Goal: Information Seeking & Learning: Learn about a topic

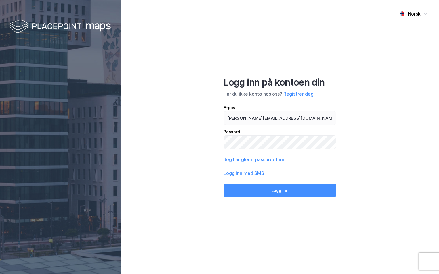
type input "[PERSON_NAME][EMAIL_ADDRESS][DOMAIN_NAME]"
click at [223, 184] on button "Logg inn" at bounding box center [279, 191] width 113 height 14
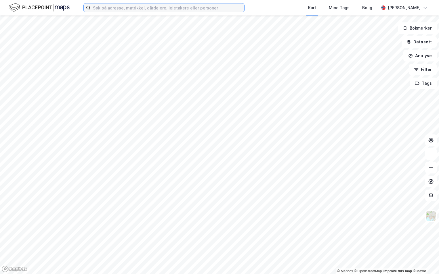
click at [127, 7] on input at bounding box center [167, 7] width 153 height 9
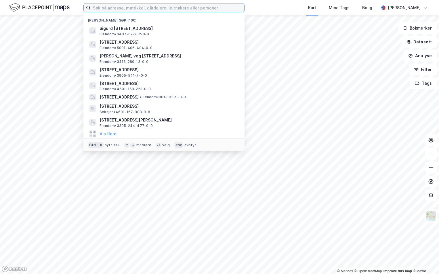
paste input "4030-40/96/0/0"
type input "4030-40/96/0/0"
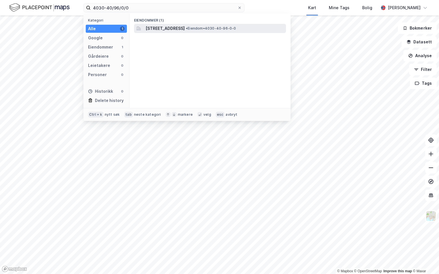
click at [156, 30] on span "[STREET_ADDRESS]" at bounding box center [164, 28] width 39 height 7
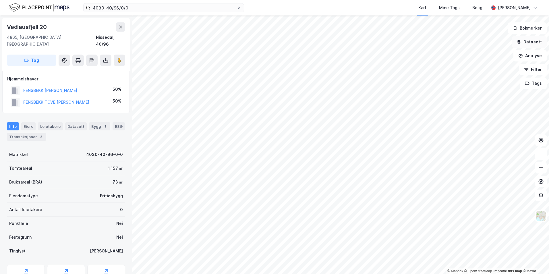
click at [438, 42] on button "Datasett" at bounding box center [529, 41] width 35 height 11
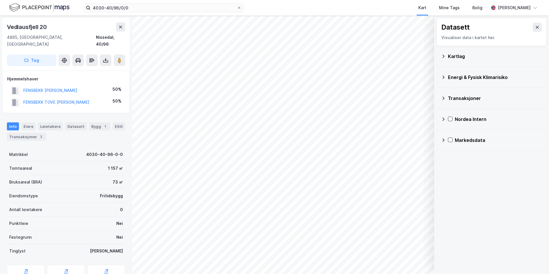
click at [438, 56] on icon at bounding box center [443, 56] width 5 height 5
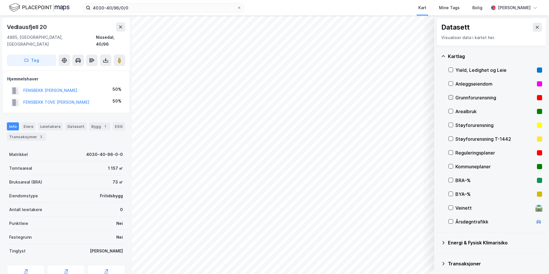
click at [438, 97] on icon at bounding box center [451, 97] width 4 height 4
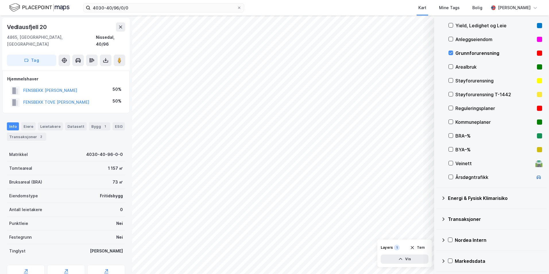
click at [438, 198] on icon at bounding box center [443, 198] width 5 height 5
click at [438, 212] on icon at bounding box center [458, 212] width 4 height 4
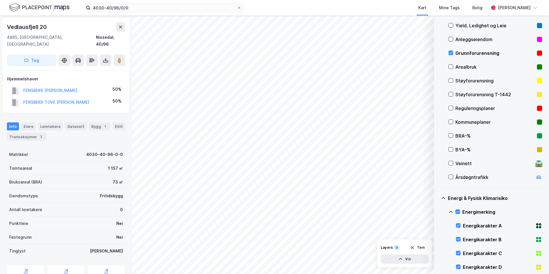
click at [438, 212] on icon at bounding box center [451, 212] width 5 height 5
click at [438, 238] on icon at bounding box center [458, 239] width 4 height 4
click at [438, 239] on icon at bounding box center [451, 239] width 5 height 5
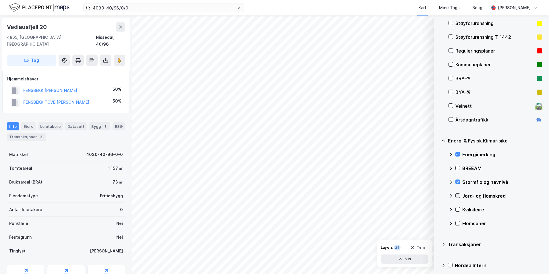
click at [438, 195] on icon at bounding box center [458, 196] width 4 height 4
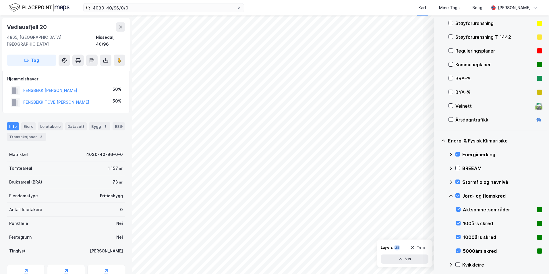
click at [438, 197] on icon at bounding box center [451, 196] width 5 height 5
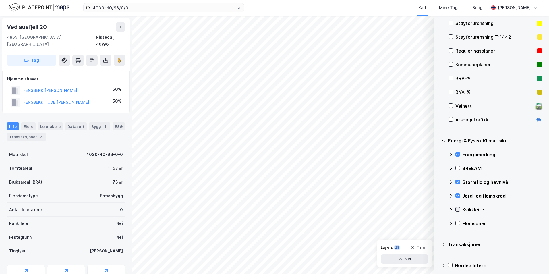
click at [438, 210] on icon at bounding box center [458, 210] width 3 height 2
click at [438, 209] on icon at bounding box center [450, 210] width 3 height 2
click at [438, 222] on icon at bounding box center [458, 223] width 4 height 4
click at [438, 224] on icon at bounding box center [451, 223] width 5 height 5
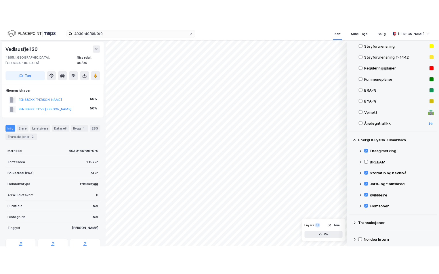
scroll to position [73, 0]
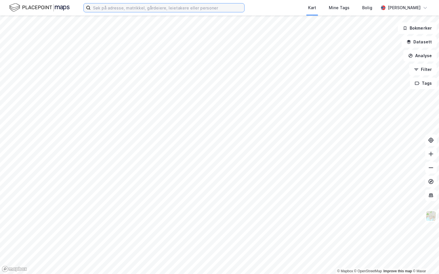
click at [144, 5] on input at bounding box center [167, 7] width 153 height 9
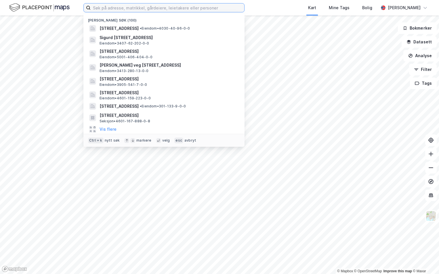
paste input "301-214/44/0/0"
type input "301-214/44/0/0"
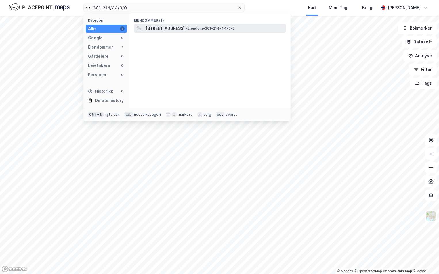
click at [160, 27] on span "Dunkers gate 4A, 0357, OSLO, OSLO" at bounding box center [164, 28] width 39 height 7
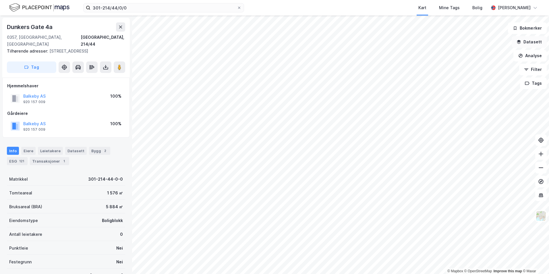
click at [438, 42] on button "Datasett" at bounding box center [529, 41] width 35 height 11
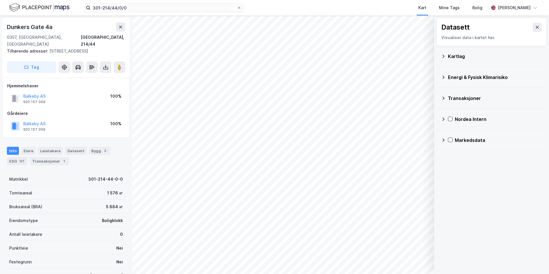
click at [438, 56] on icon at bounding box center [443, 56] width 5 height 5
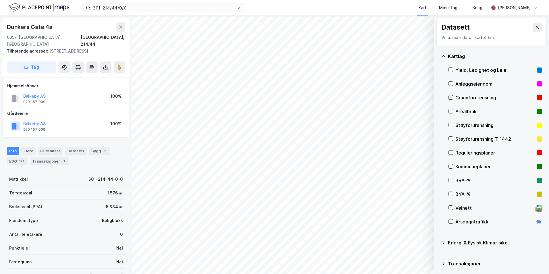
click at [438, 97] on icon at bounding box center [451, 97] width 4 height 4
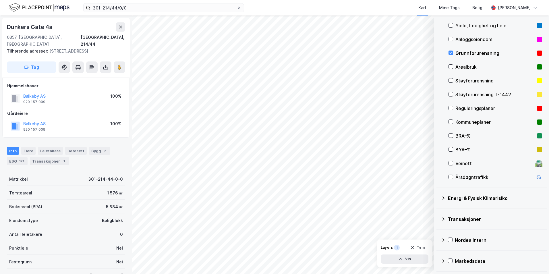
click at [438, 197] on icon at bounding box center [443, 198] width 5 height 5
click at [438, 211] on icon at bounding box center [458, 212] width 4 height 4
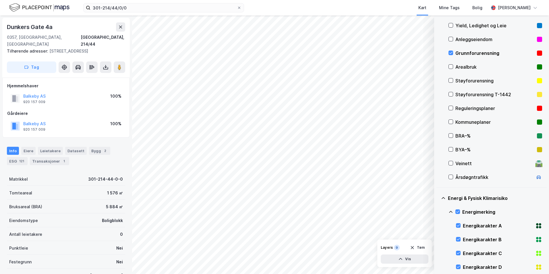
click at [438, 212] on icon at bounding box center [451, 212] width 5 height 5
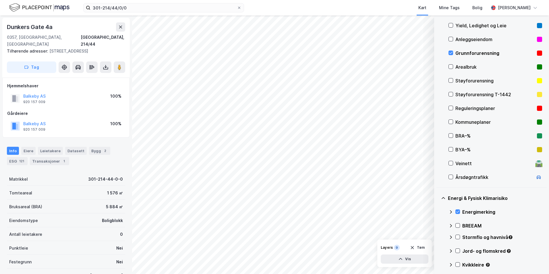
scroll to position [127, 0]
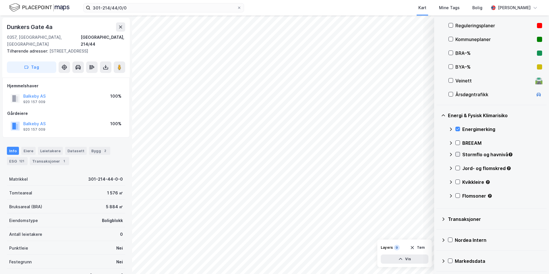
click at [438, 153] on icon at bounding box center [458, 154] width 4 height 4
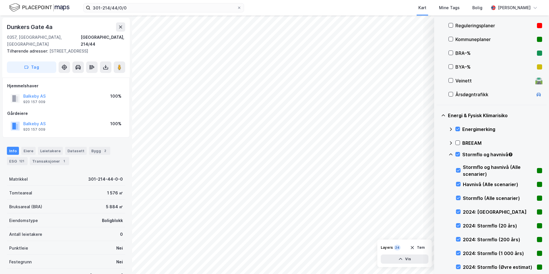
click at [438, 154] on icon at bounding box center [451, 154] width 5 height 5
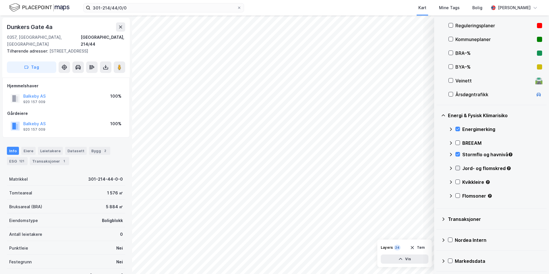
click at [438, 168] on icon at bounding box center [458, 168] width 4 height 4
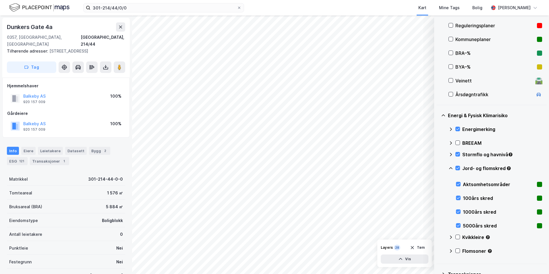
click at [438, 169] on icon at bounding box center [451, 168] width 5 height 5
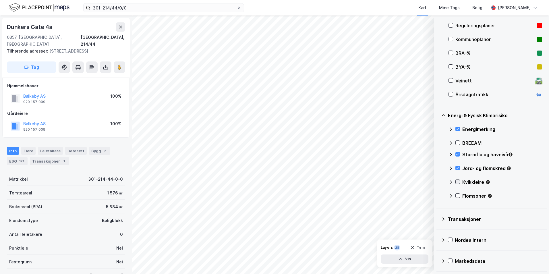
click at [438, 182] on icon at bounding box center [458, 182] width 3 height 2
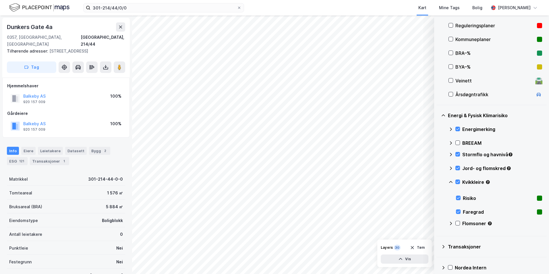
click at [438, 182] on icon at bounding box center [451, 182] width 5 height 5
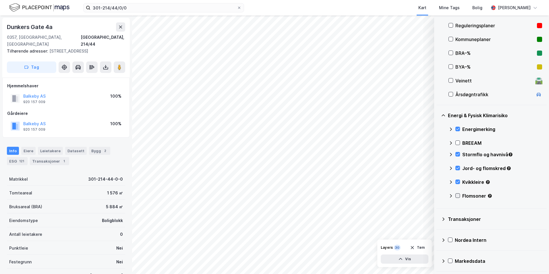
click at [438, 196] on icon at bounding box center [458, 196] width 4 height 4
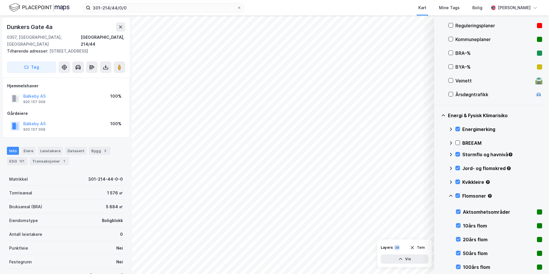
click at [438, 196] on icon at bounding box center [451, 196] width 5 height 5
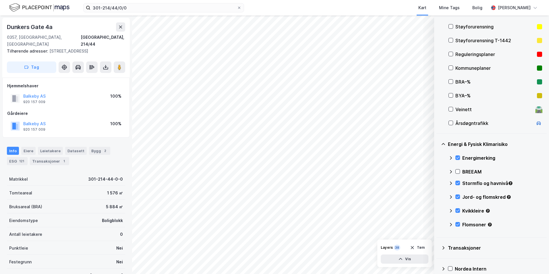
scroll to position [70, 0]
